Goal: Communication & Community: Answer question/provide support

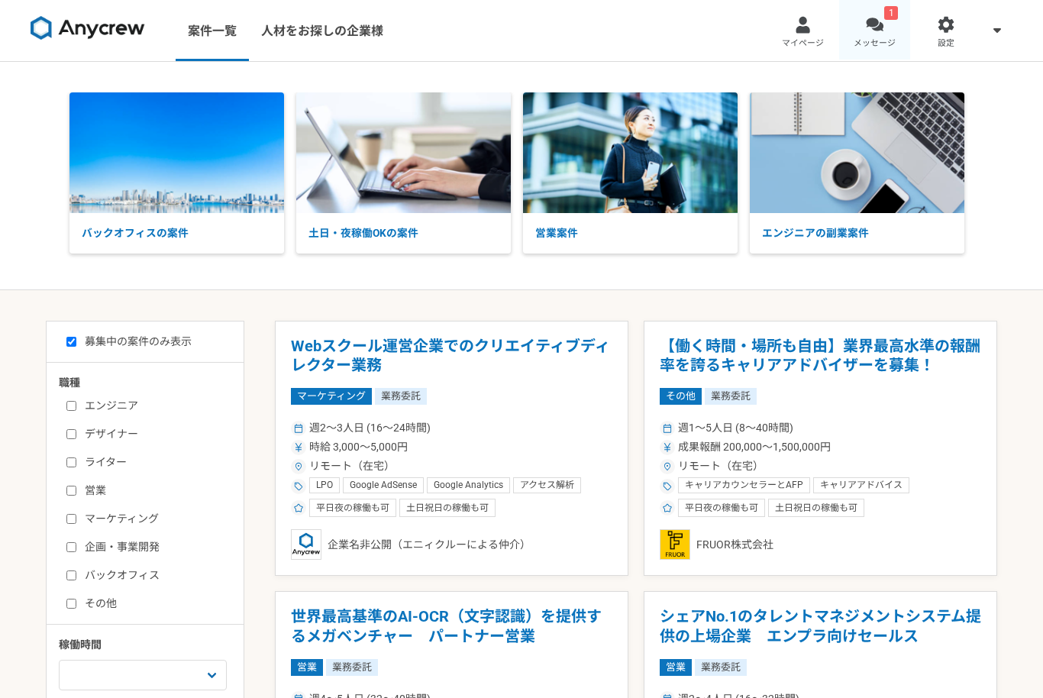
click at [879, 27] on div at bounding box center [875, 25] width 18 height 18
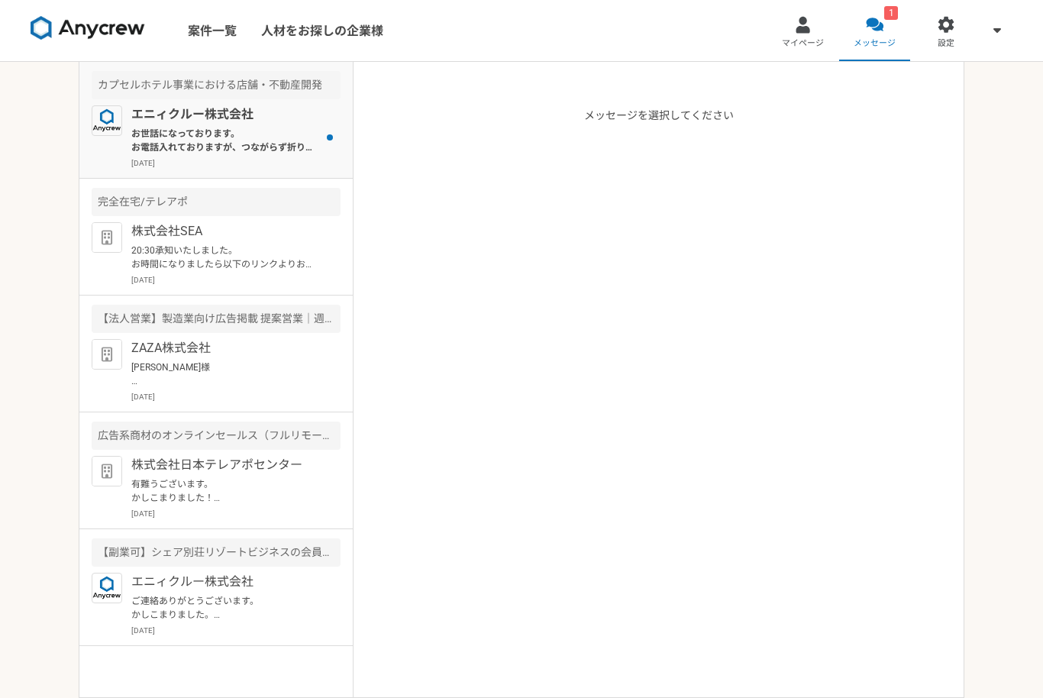
click at [168, 144] on p "お世話になっております。 お電話入れておりますが、つながらず折り返しいただけると幸いです。（案件の件です）" at bounding box center [225, 140] width 189 height 27
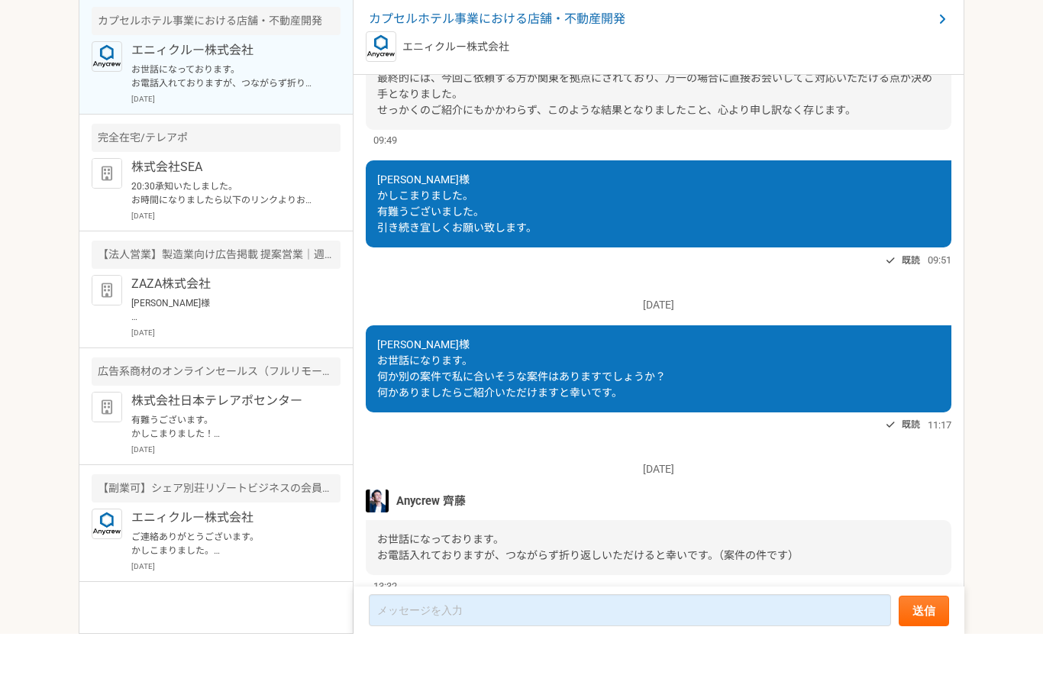
scroll to position [1, 0]
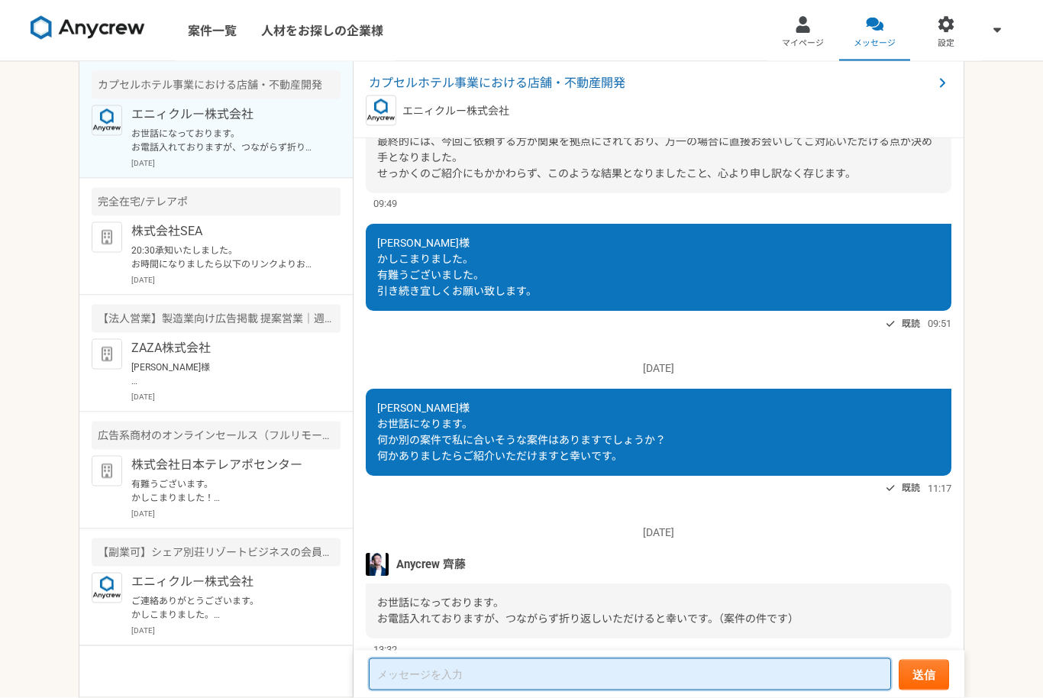
click at [579, 690] on textarea at bounding box center [630, 674] width 522 height 32
type textarea "か"
type textarea "ラ"
type textarea "電話番号教えていただけます"
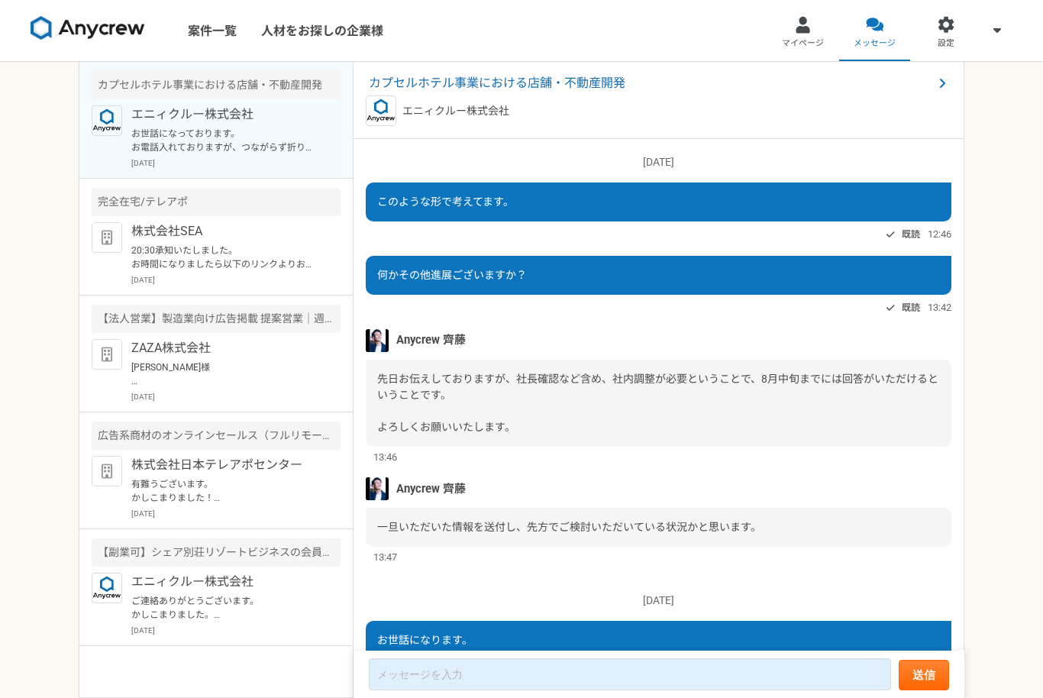
scroll to position [1061, 0]
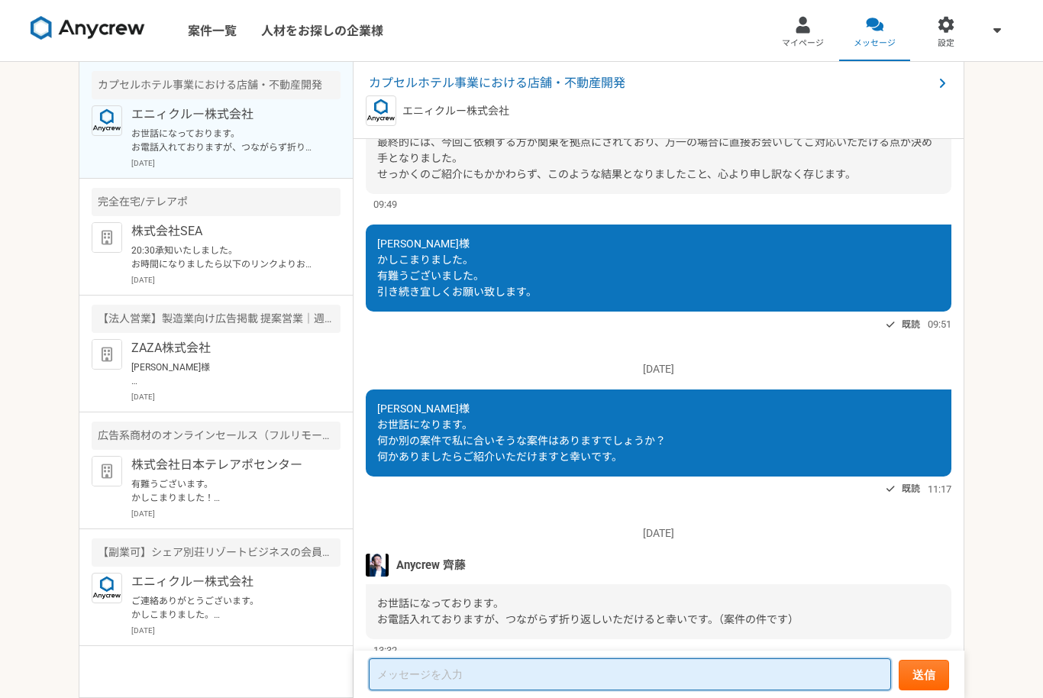
click at [725, 690] on textarea at bounding box center [630, 674] width 522 height 32
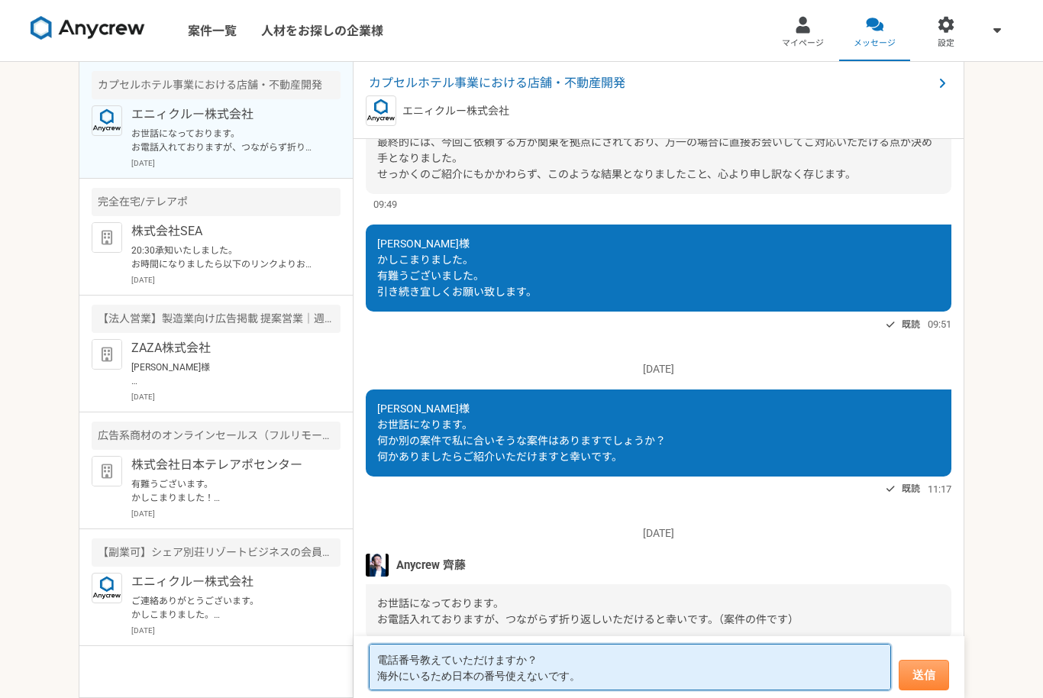
type textarea "電話番号教えていただけますか？ 海外にいるため日本の番号使えないです。"
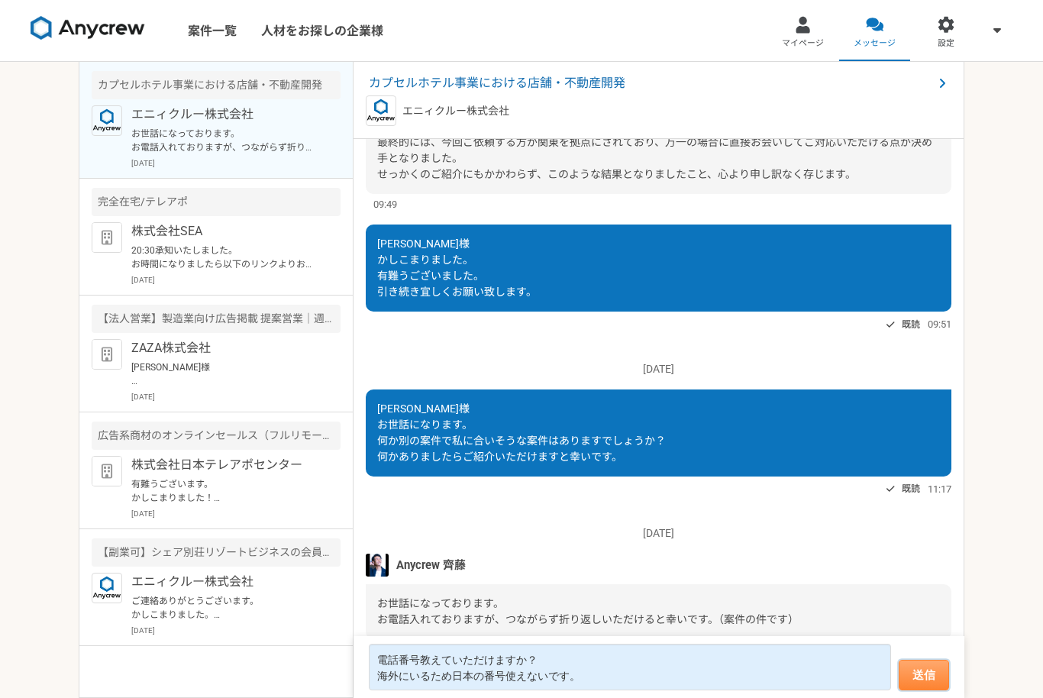
click at [917, 690] on button "送信" at bounding box center [923, 674] width 50 height 31
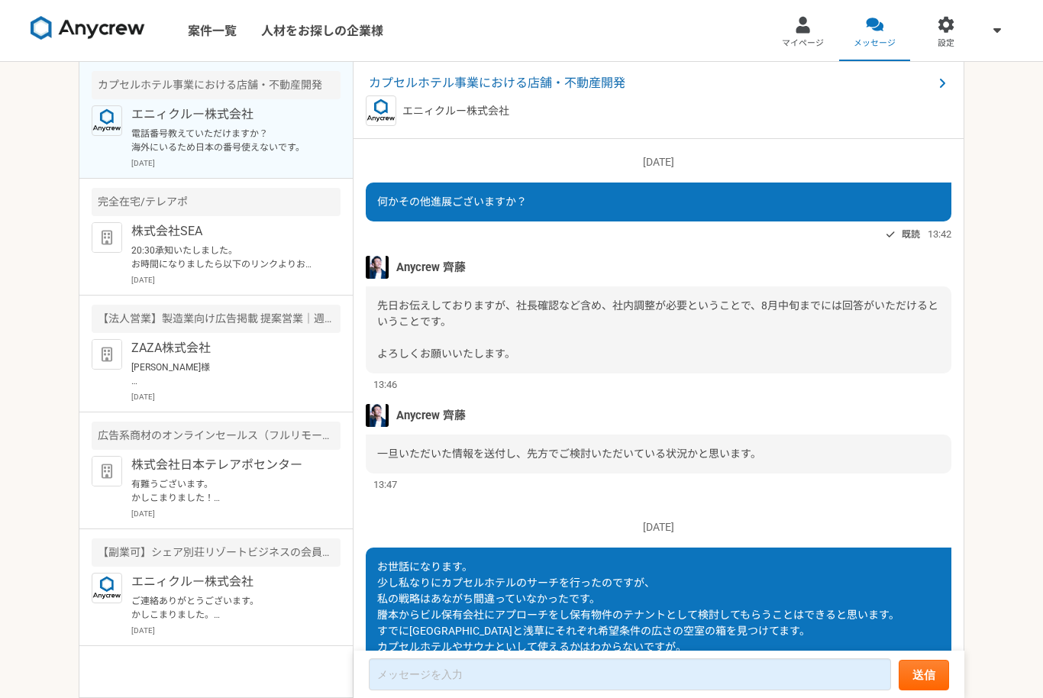
scroll to position [1073, 0]
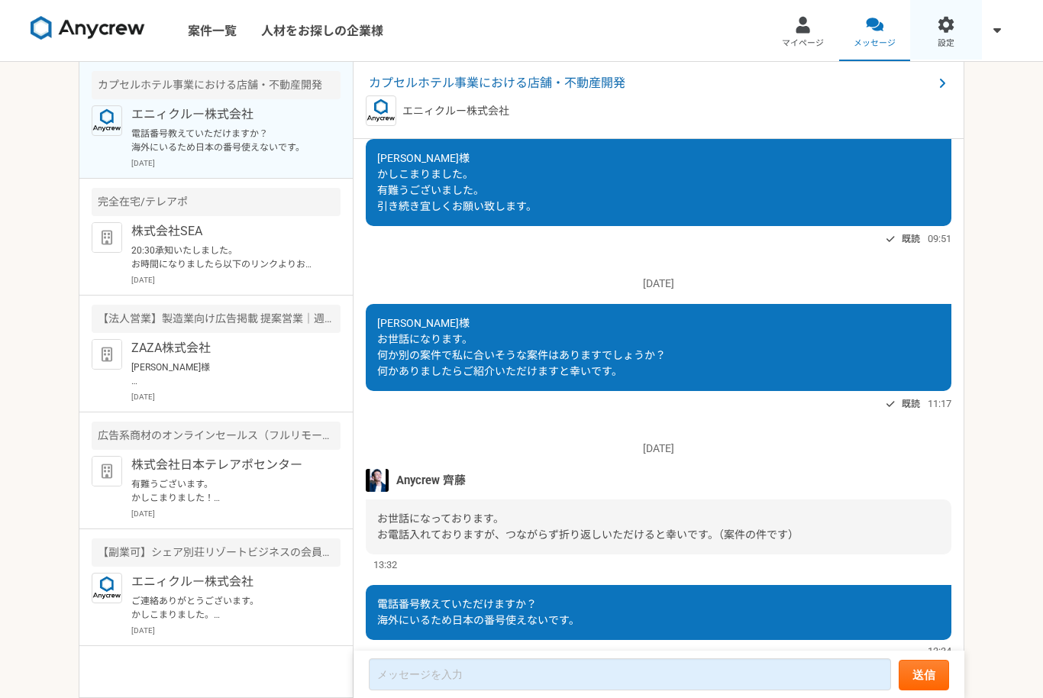
click at [943, 32] on div at bounding box center [946, 25] width 18 height 18
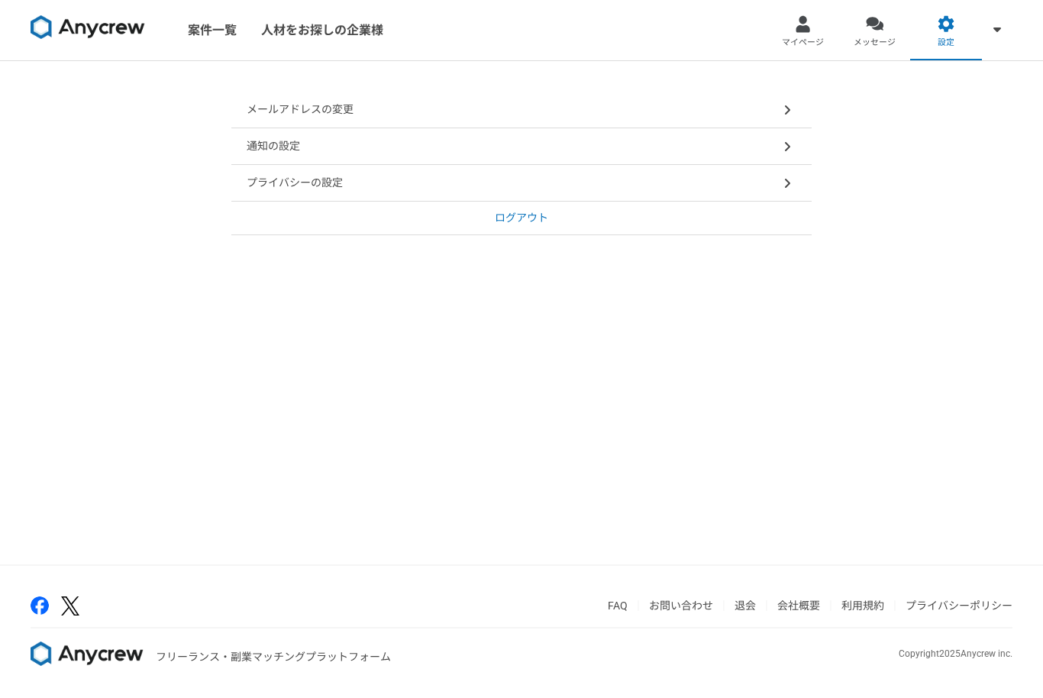
scroll to position [1, 0]
click at [788, 112] on icon at bounding box center [787, 111] width 8 height 12
click at [208, 39] on link "案件一覧" at bounding box center [212, 30] width 73 height 61
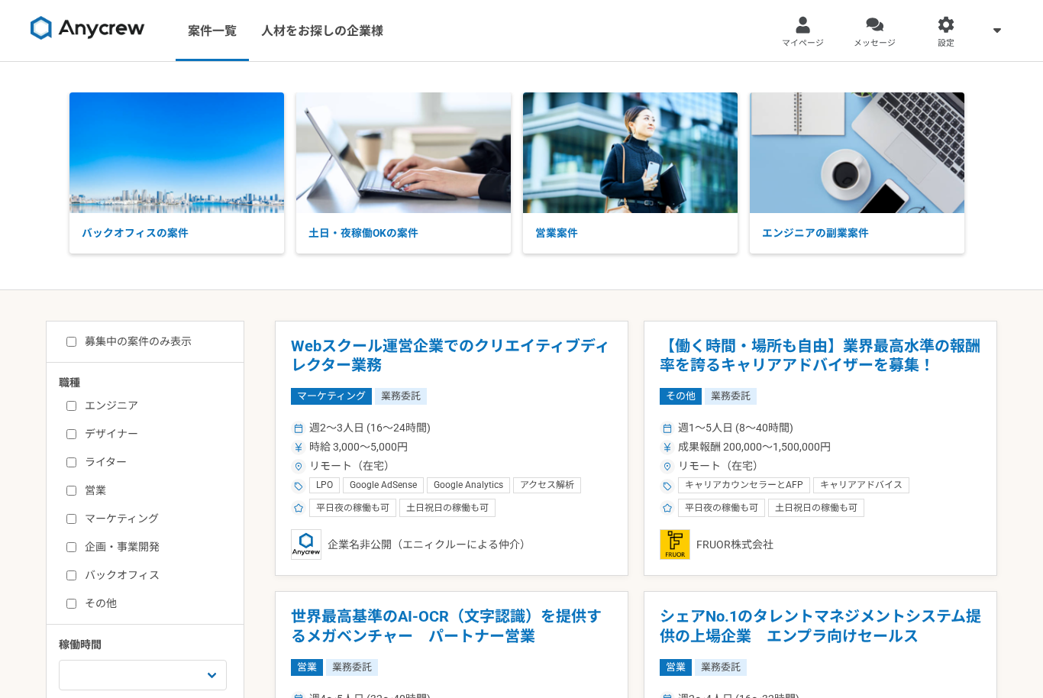
click at [67, 345] on input "募集中の案件のみ表示" at bounding box center [71, 342] width 10 height 10
checkbox input "true"
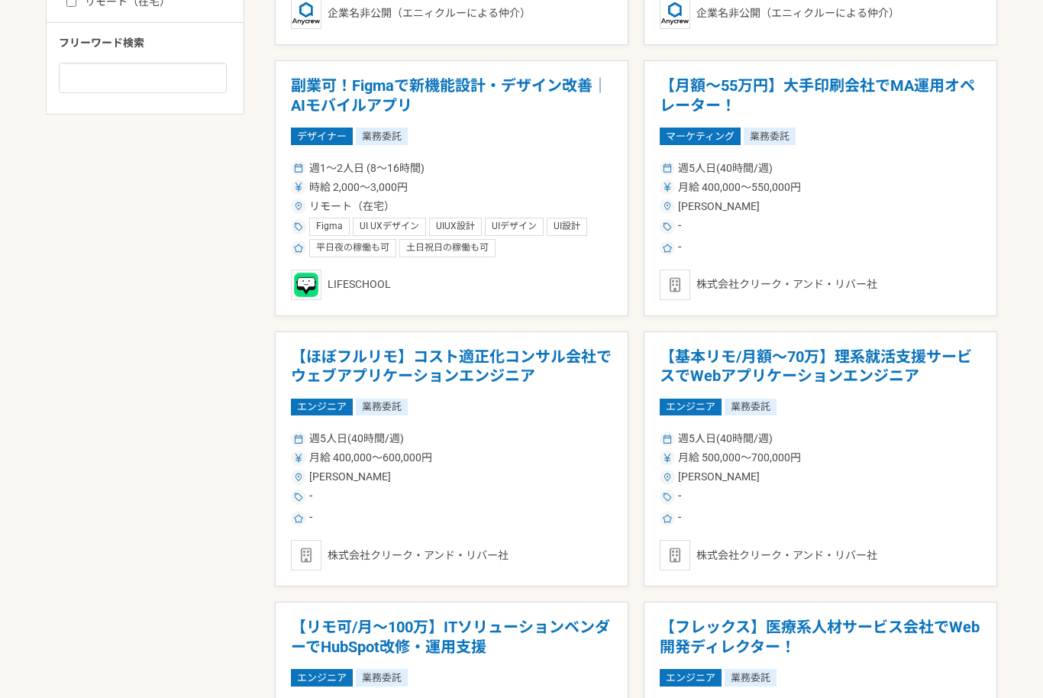
scroll to position [798, 0]
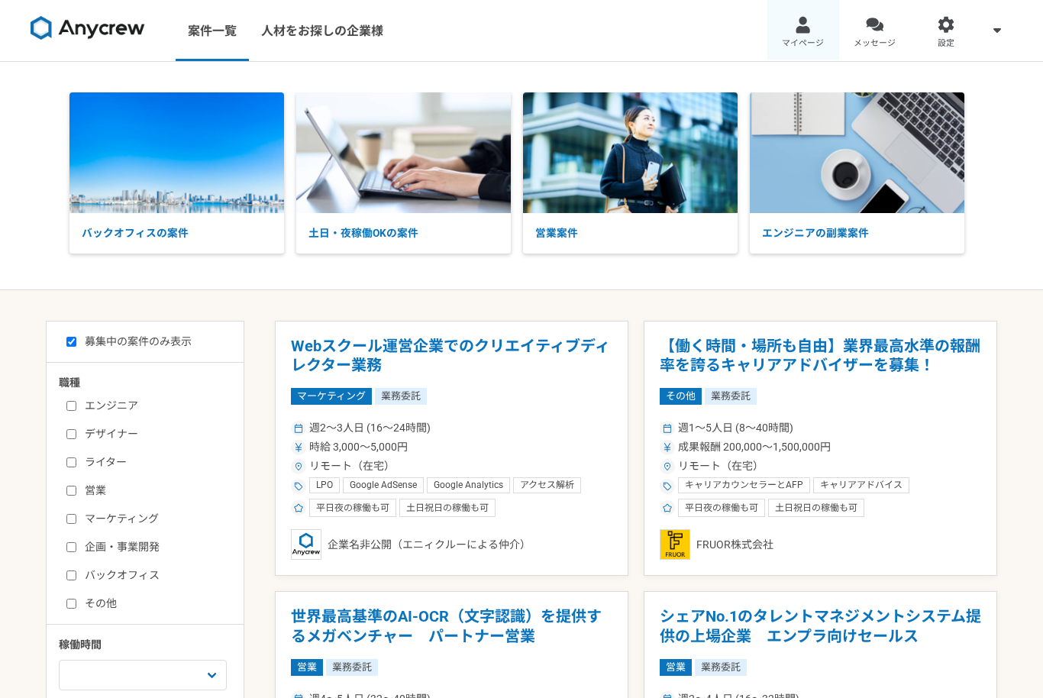
click at [798, 36] on link "マイページ" at bounding box center [803, 30] width 72 height 61
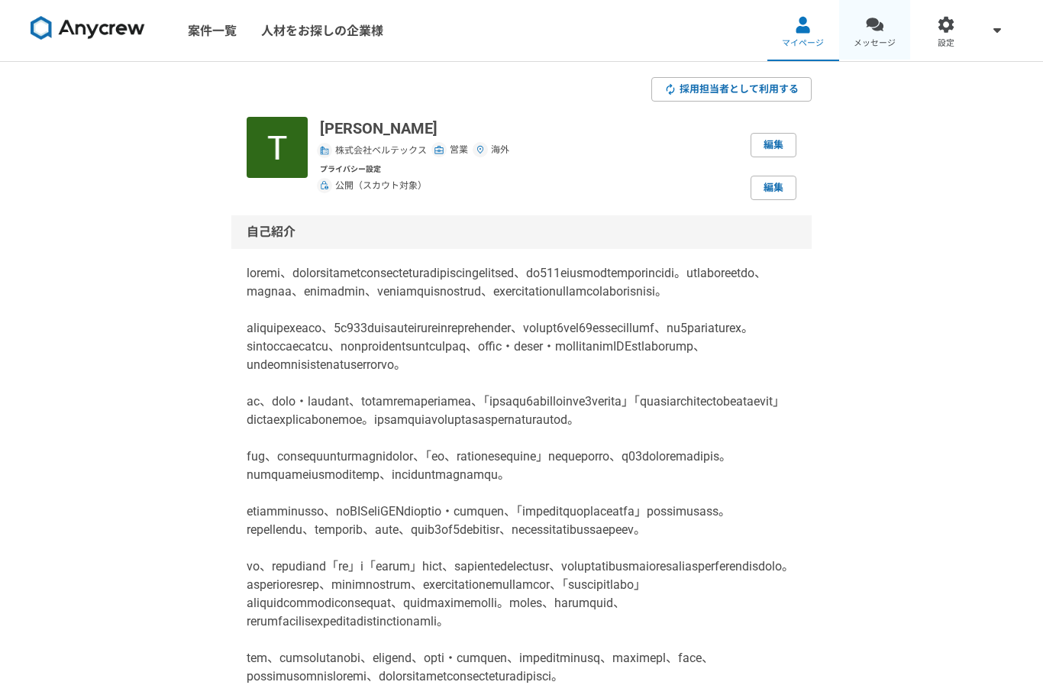
click at [865, 37] on span "メッセージ" at bounding box center [874, 43] width 42 height 12
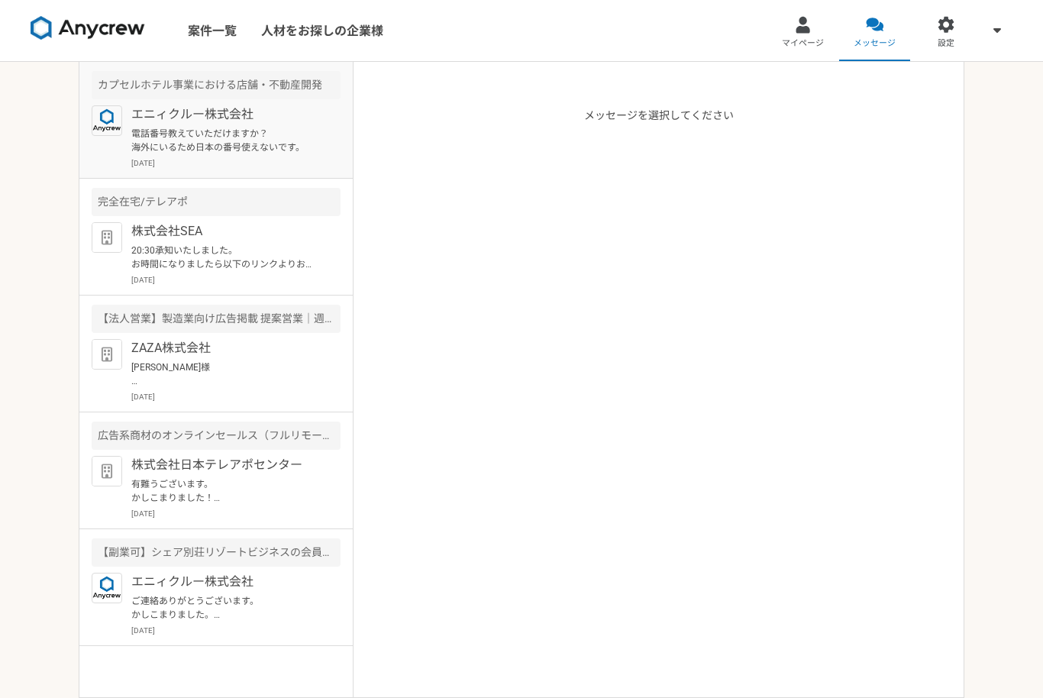
click at [148, 136] on p "電話番号教えていただけますか？ 海外にいるため日本の番号使えないです。" at bounding box center [225, 140] width 189 height 27
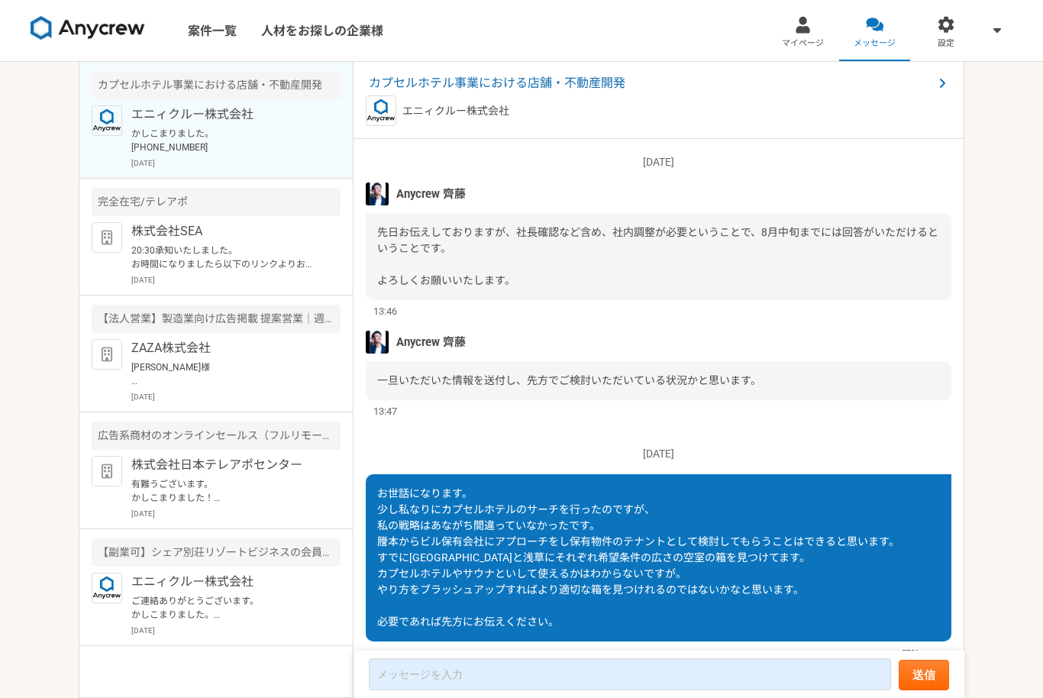
scroll to position [1119, 0]
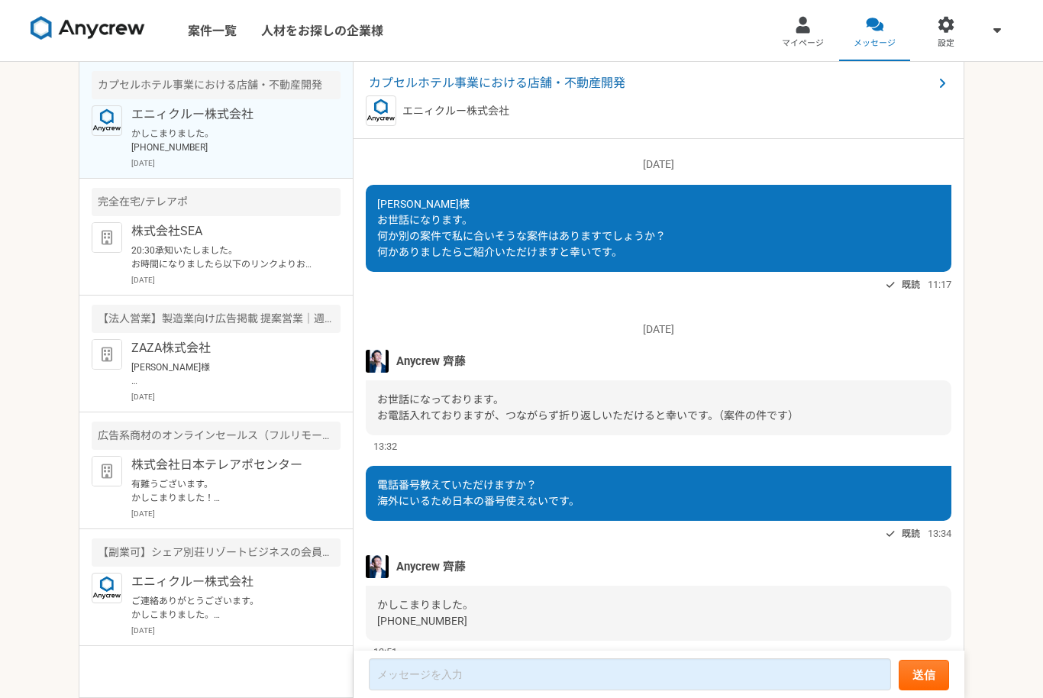
click at [456, 67] on div "カプセルホテル事業における店舗・不動産開発 エニィクルー株式会社" at bounding box center [658, 100] width 611 height 77
click at [423, 82] on span "カプセルホテル事業における店舗・不動産開発" at bounding box center [651, 83] width 564 height 18
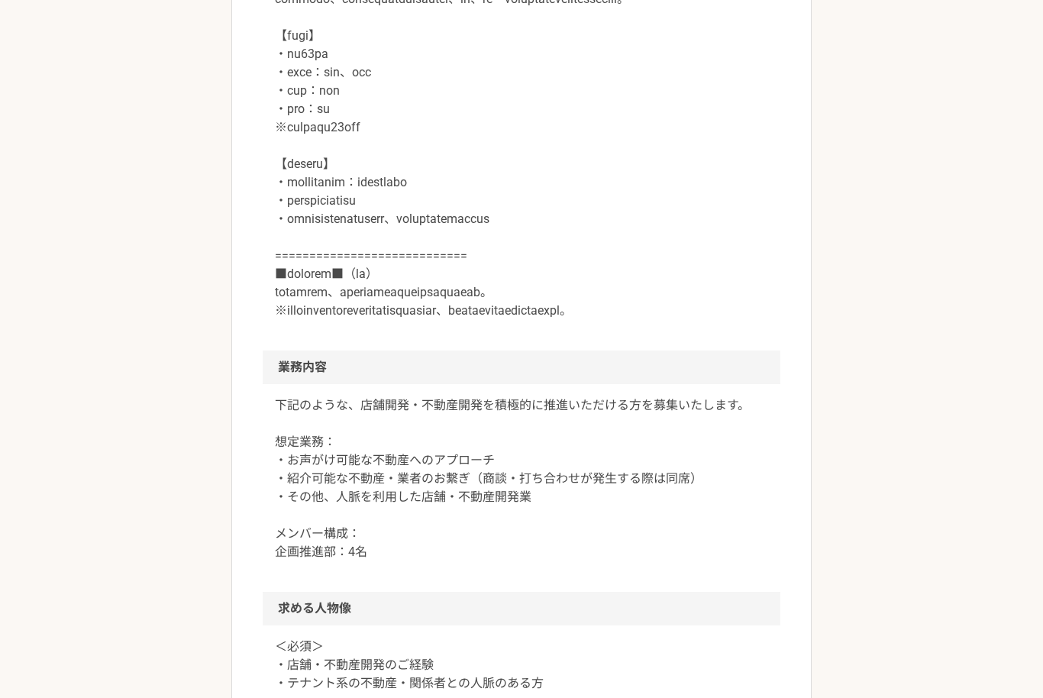
scroll to position [697, 0]
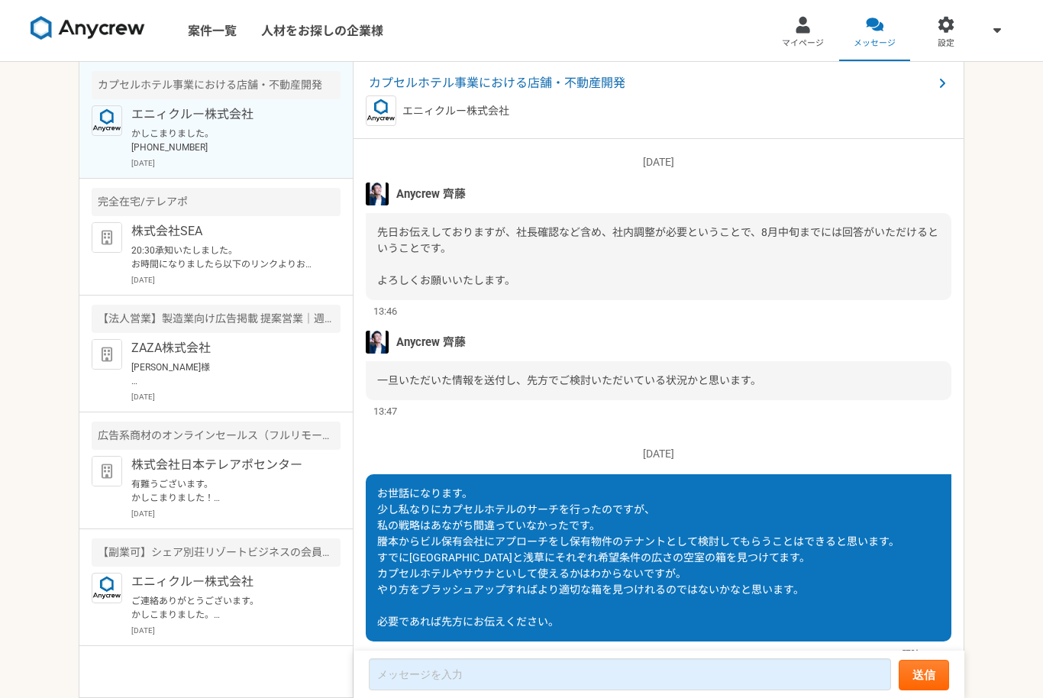
scroll to position [1119, 0]
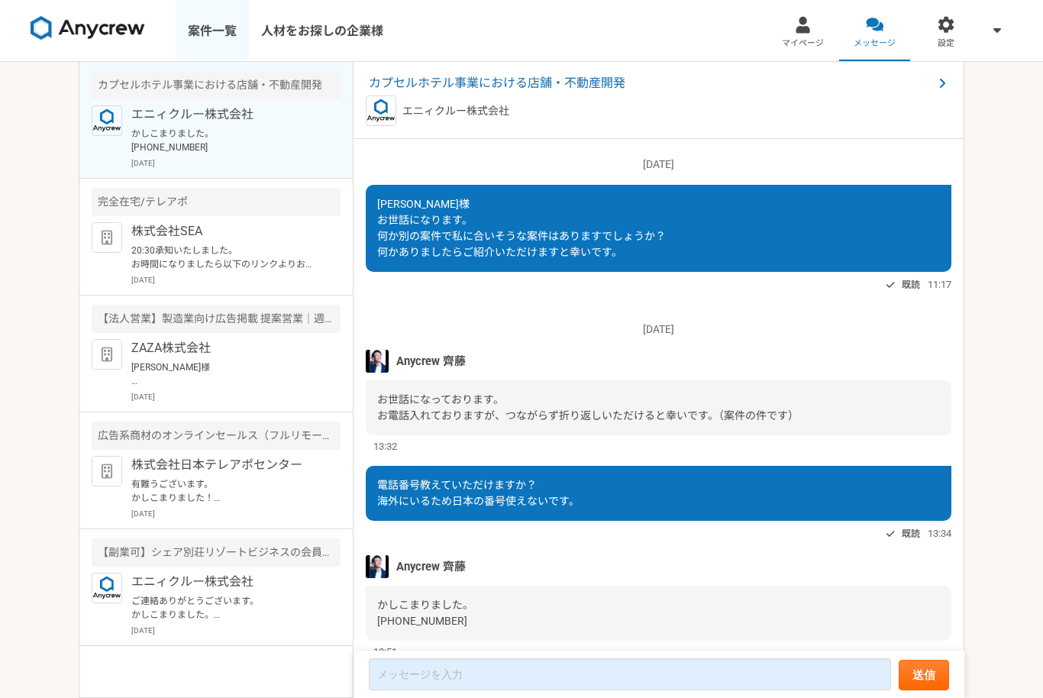
click at [199, 48] on link "案件一覧" at bounding box center [212, 30] width 73 height 61
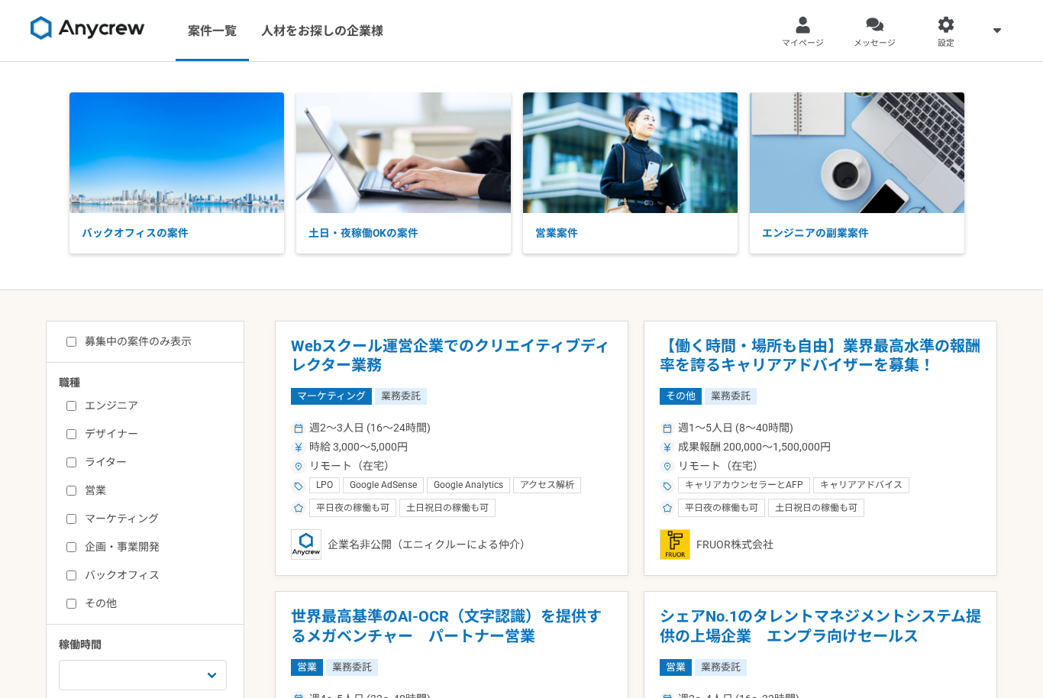
click at [82, 337] on label "募集中の案件のみ表示" at bounding box center [128, 342] width 125 height 16
click at [76, 337] on input "募集中の案件のみ表示" at bounding box center [71, 342] width 10 height 10
checkbox input "true"
click at [884, 27] on link "メッセージ" at bounding box center [875, 30] width 72 height 61
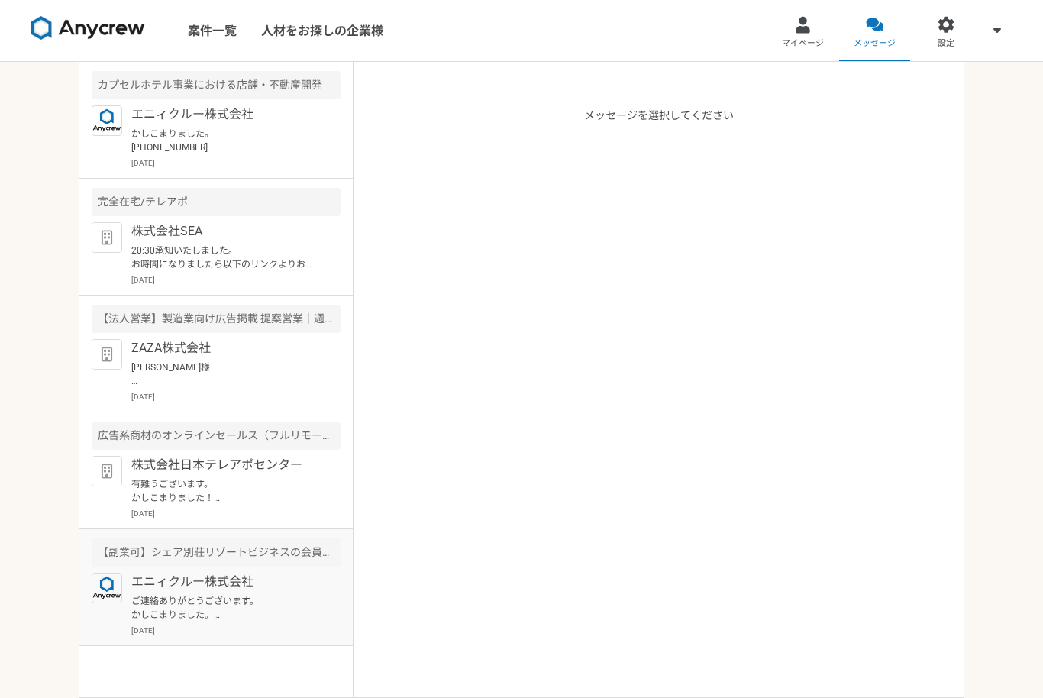
click at [165, 595] on p "ご連絡ありがとうございます。 かしこまりました。 宜しくお願い致します。" at bounding box center [225, 607] width 189 height 27
